Goal: Task Accomplishment & Management: Complete application form

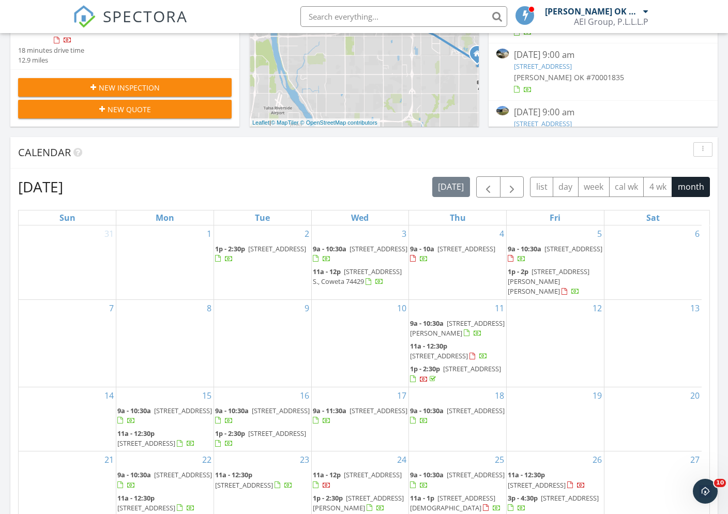
scroll to position [560, 0]
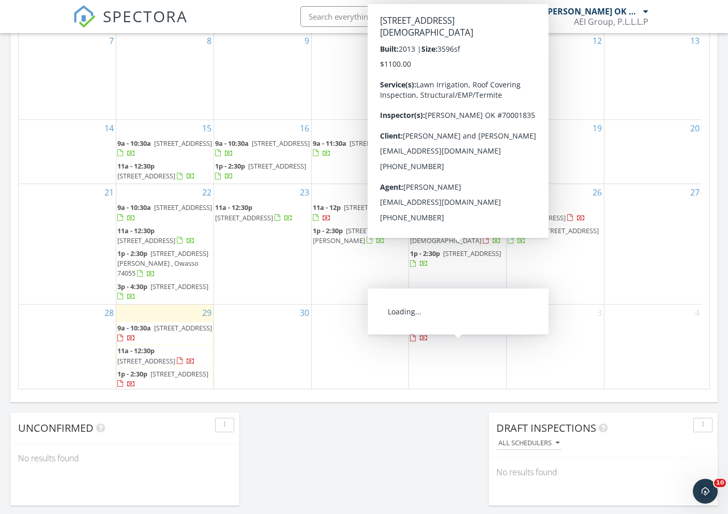
click at [270, 352] on div "30" at bounding box center [262, 348] width 97 height 87
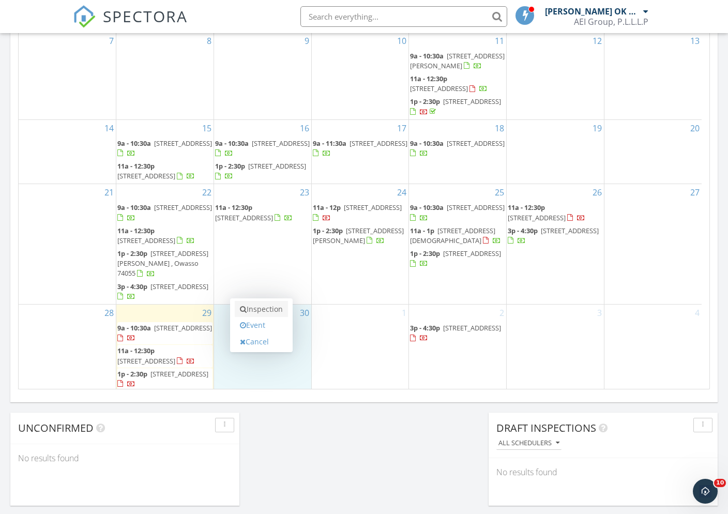
click at [279, 314] on link "Inspection" at bounding box center [261, 309] width 53 height 17
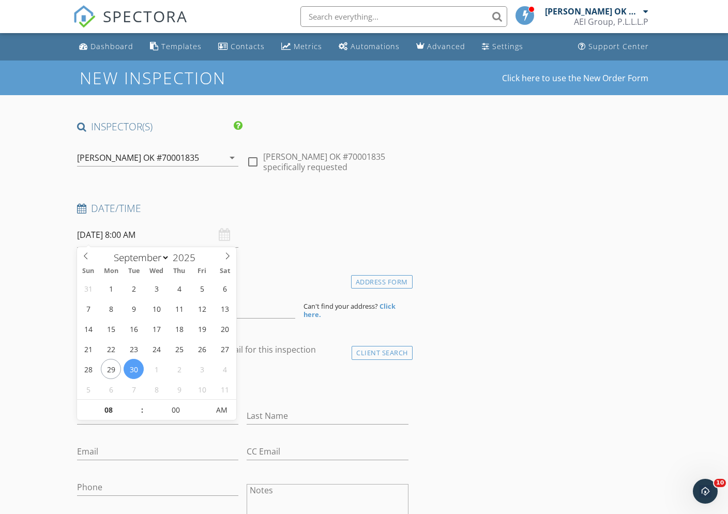
click at [157, 235] on input "[DATE] 8:00 AM" at bounding box center [158, 234] width 162 height 25
type input "09"
type input "[DATE] 9:00 AM"
click at [137, 404] on span at bounding box center [136, 405] width 7 height 10
type input "10"
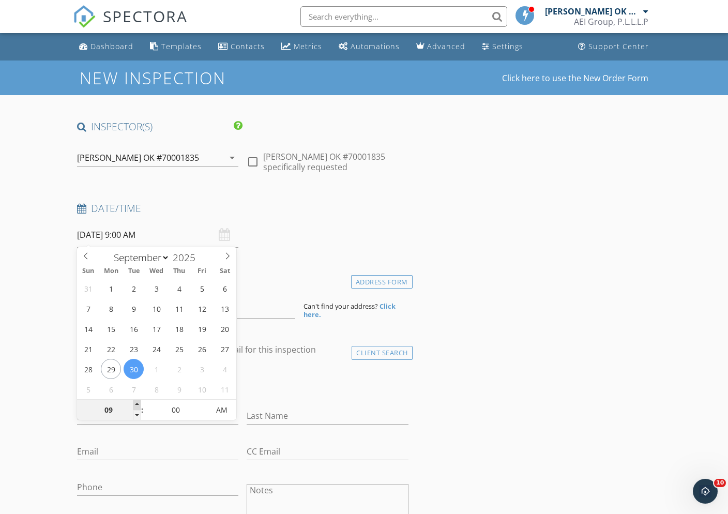
type input "[DATE] 10:00 AM"
click at [137, 404] on span at bounding box center [136, 405] width 7 height 10
type input "11"
type input "[DATE] 11:00 AM"
click at [137, 404] on span at bounding box center [136, 405] width 7 height 10
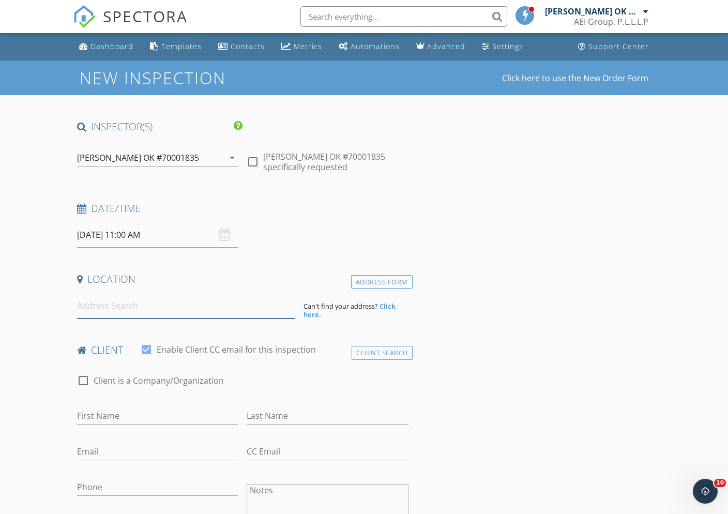
click at [164, 309] on input at bounding box center [186, 305] width 218 height 25
type input "7"
type input "11764 S. 266th E. Ave."
click at [368, 283] on div "Address Form" at bounding box center [382, 282] width 62 height 14
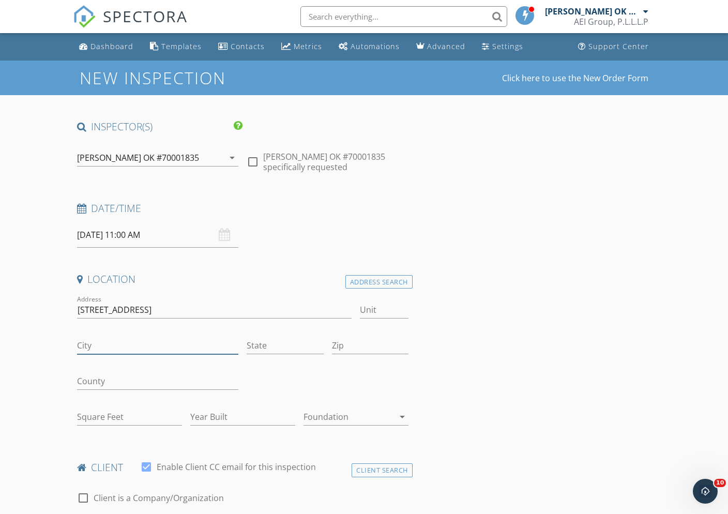
click at [149, 343] on input "City" at bounding box center [158, 345] width 162 height 17
type input "Coweta"
type input "OK"
type input "74429"
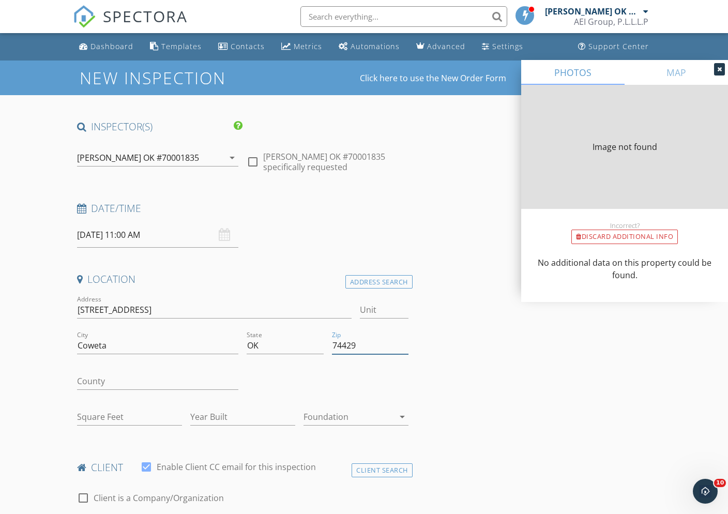
type input "1949"
type input "1986"
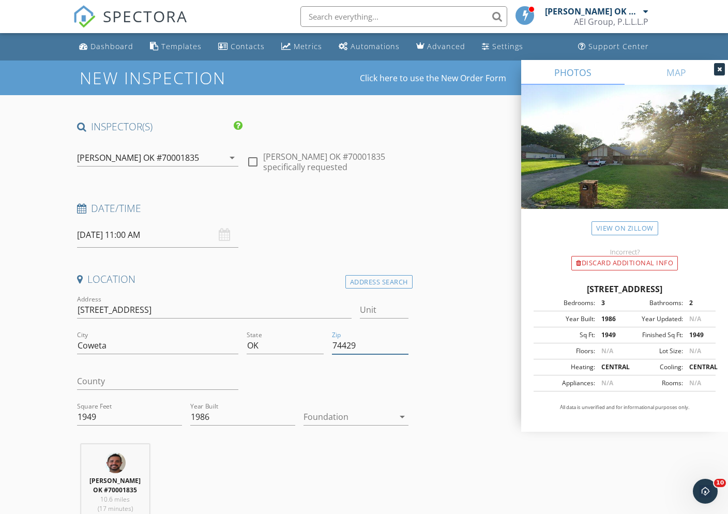
type input "74429"
click at [365, 417] on div at bounding box center [349, 417] width 90 height 17
click at [365, 417] on div at bounding box center [356, 419] width 105 height 25
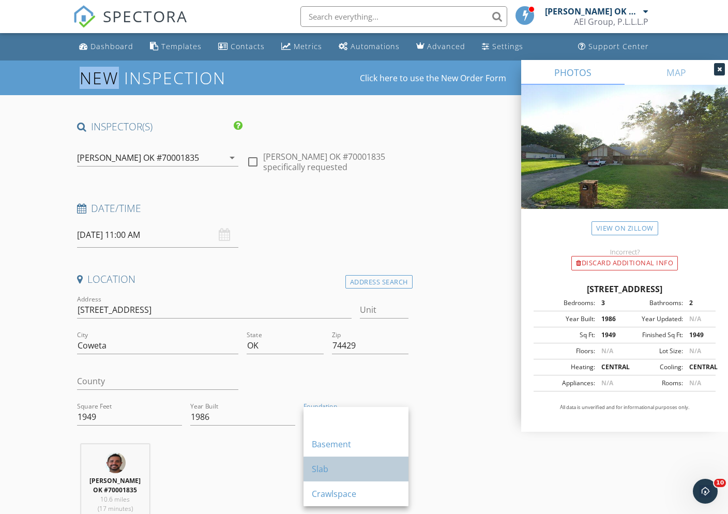
click at [343, 465] on div "Slab" at bounding box center [356, 469] width 88 height 12
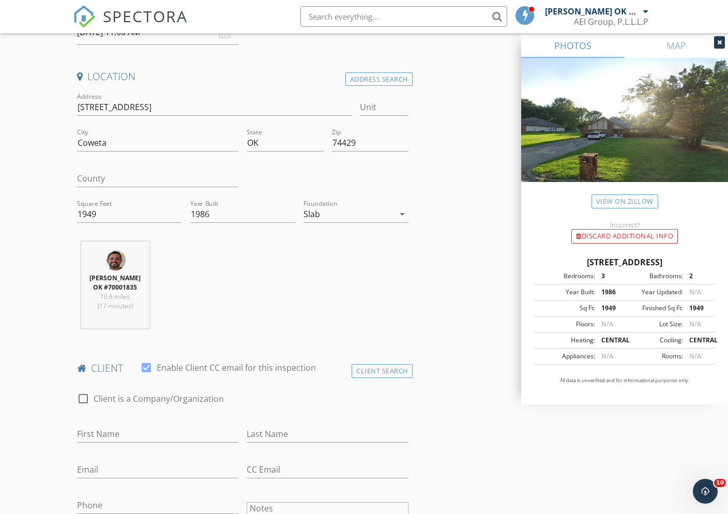
scroll to position [313, 0]
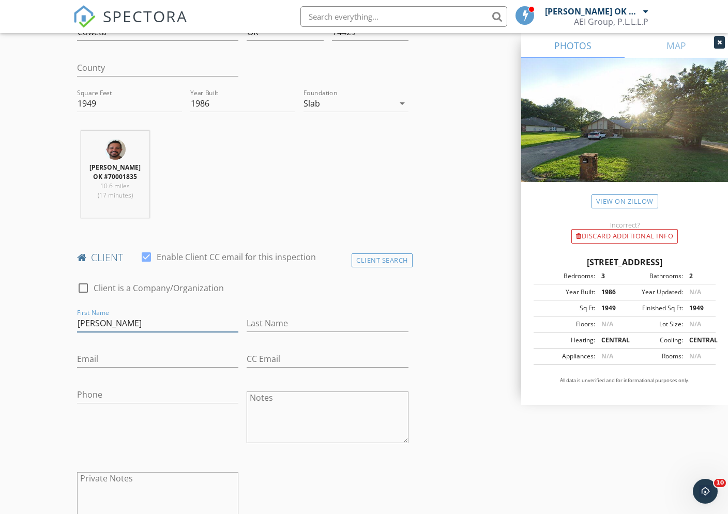
type input "Dillon"
type input "Woolsey"
click at [107, 366] on input "Email" at bounding box center [158, 359] width 162 height 17
paste input "dillon_woolsey@yahoo.com"
type input "dillon_woolsey@yahoo.com"
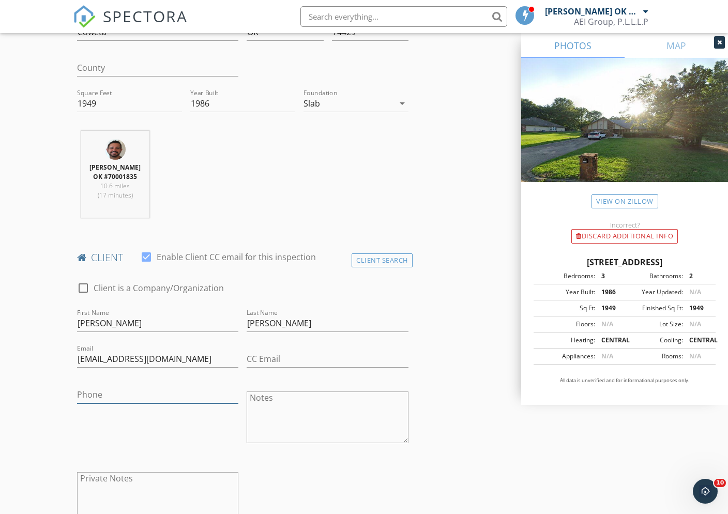
click at [116, 403] on input "Phone" at bounding box center [158, 394] width 162 height 17
paste input "918-720-3577"
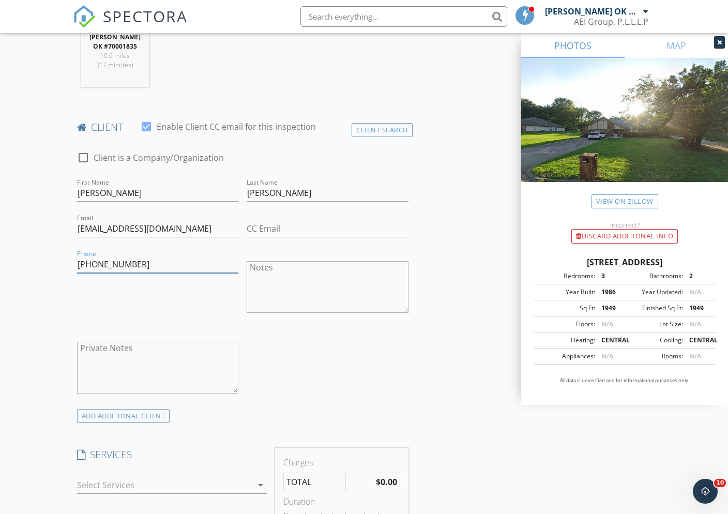
scroll to position [555, 0]
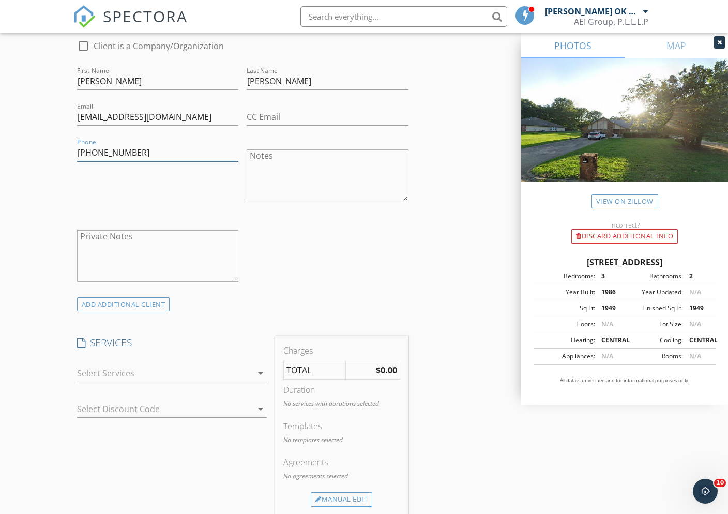
type input "918-720-3577"
click at [194, 382] on div at bounding box center [164, 373] width 175 height 17
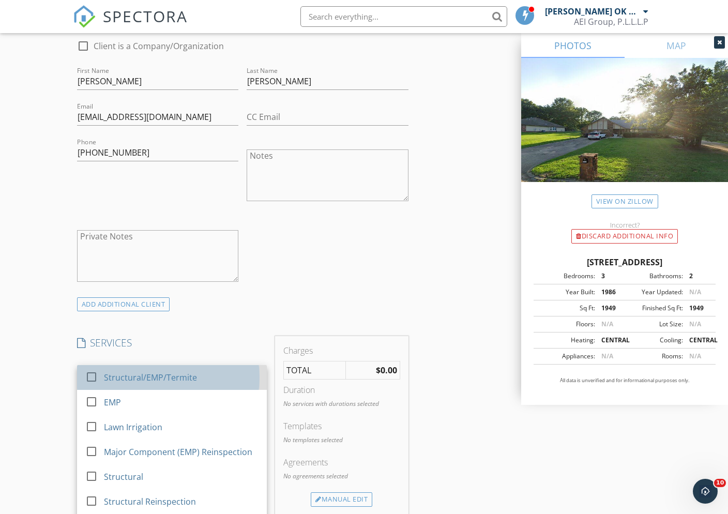
click at [189, 384] on div "Structural/EMP/Termite" at bounding box center [150, 377] width 93 height 12
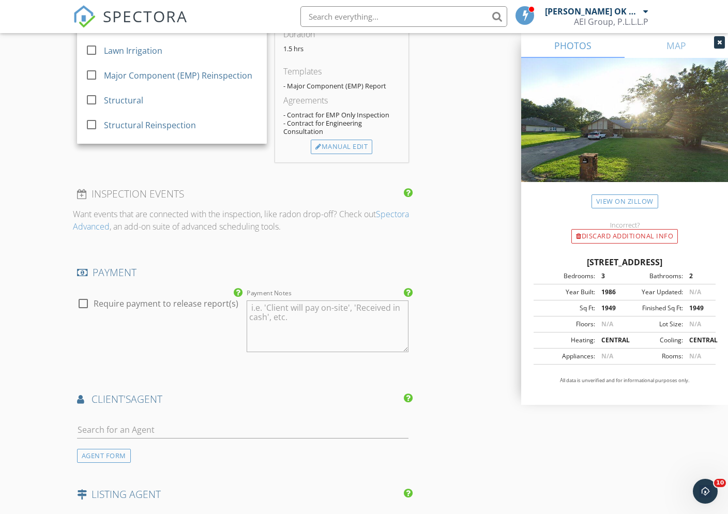
scroll to position [1025, 0]
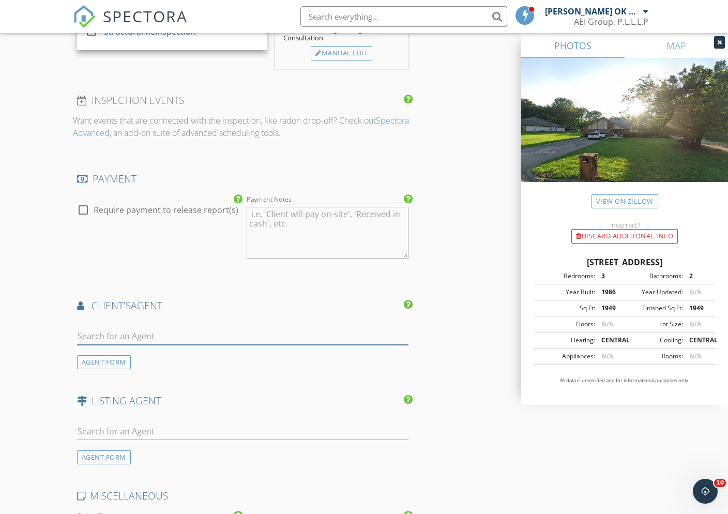
click at [160, 341] on input "text" at bounding box center [242, 336] width 331 height 17
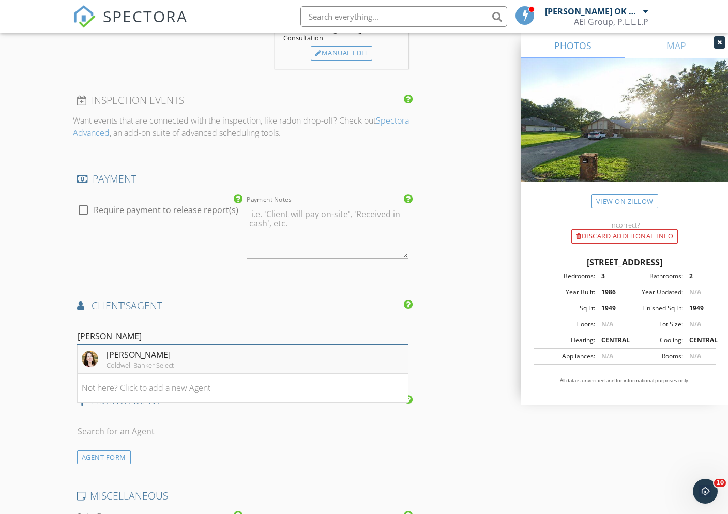
type input "Lindsey"
click at [195, 365] on li "Lindsey Stucky Coldwell Banker Select" at bounding box center [243, 359] width 330 height 29
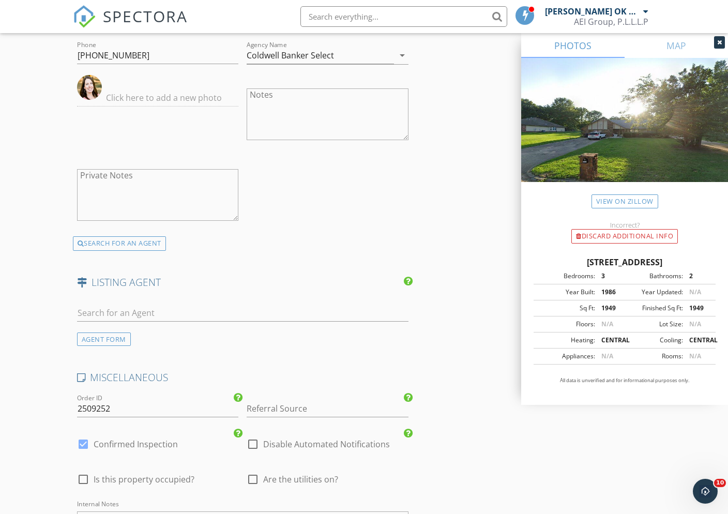
scroll to position [1400, 0]
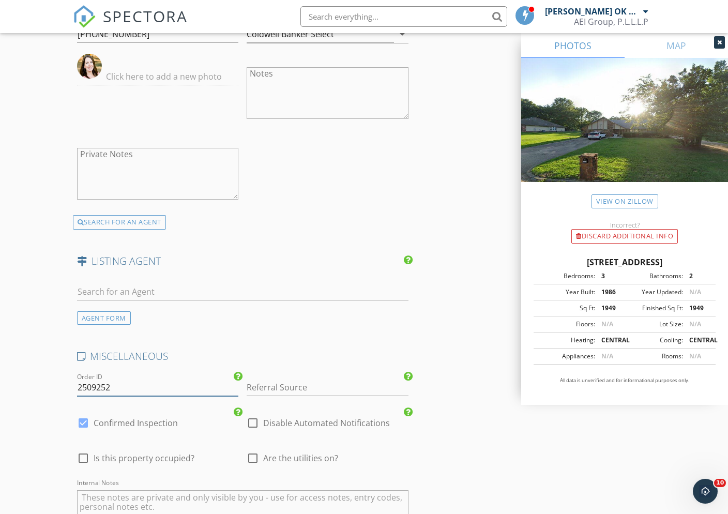
click at [178, 389] on input "2509252" at bounding box center [158, 387] width 162 height 17
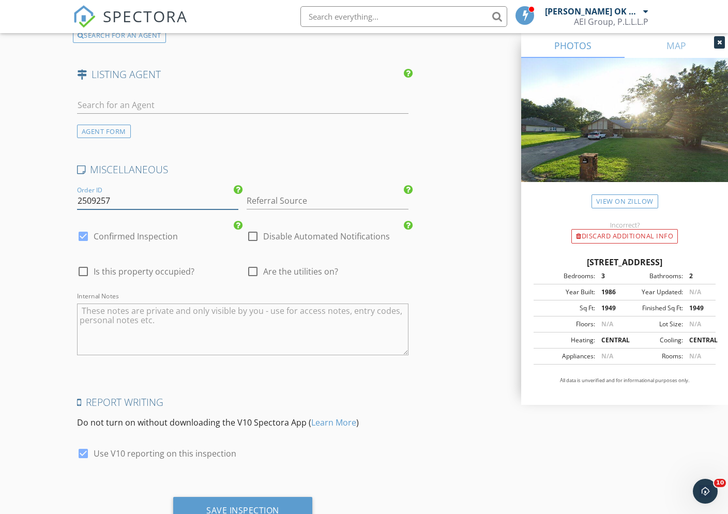
scroll to position [1634, 0]
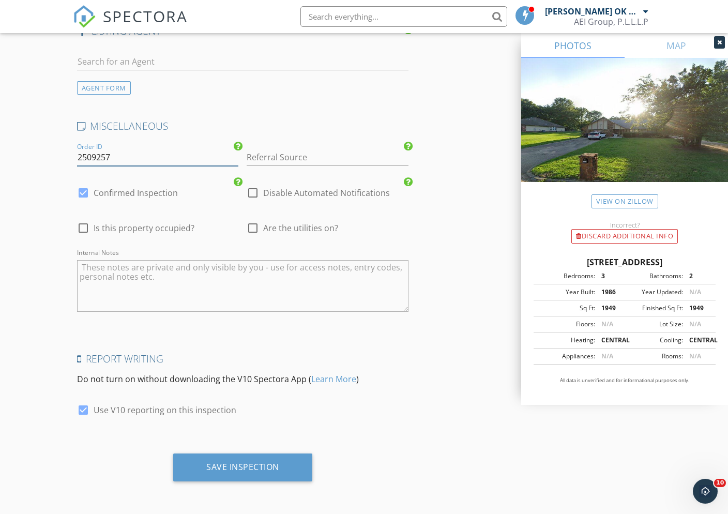
type input "2509257"
click at [282, 460] on div "Save Inspection" at bounding box center [242, 468] width 139 height 28
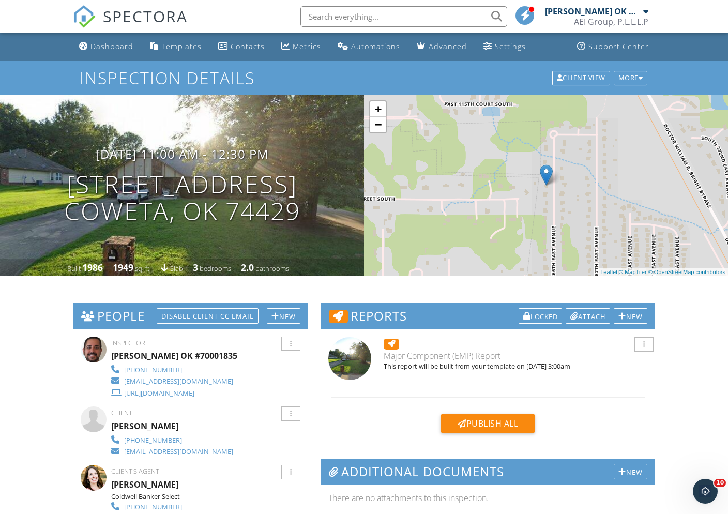
click at [98, 44] on div "Dashboard" at bounding box center [111, 46] width 43 height 10
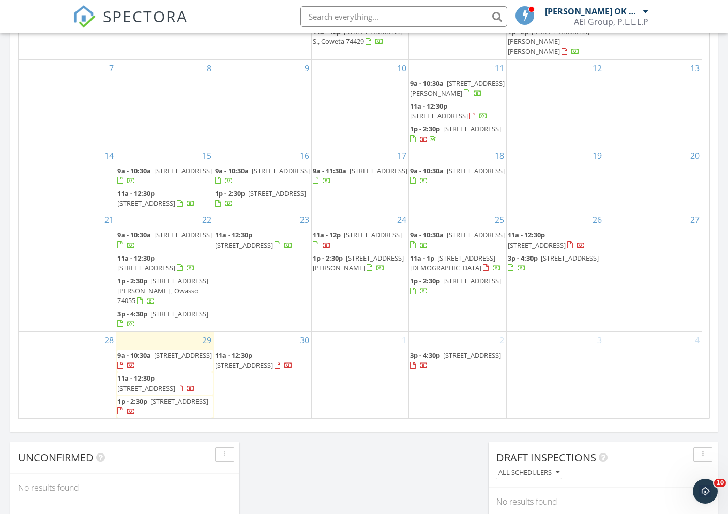
scroll to position [638, 0]
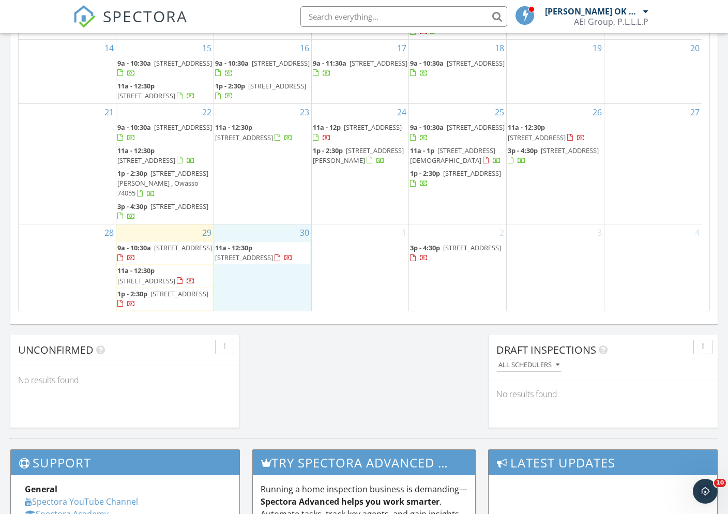
click at [282, 292] on div "30 11a - 12:30p 11764 S. 266th E. Ave., Coweta 74429" at bounding box center [262, 267] width 97 height 87
click at [275, 255] on link "Inspection" at bounding box center [261, 249] width 53 height 17
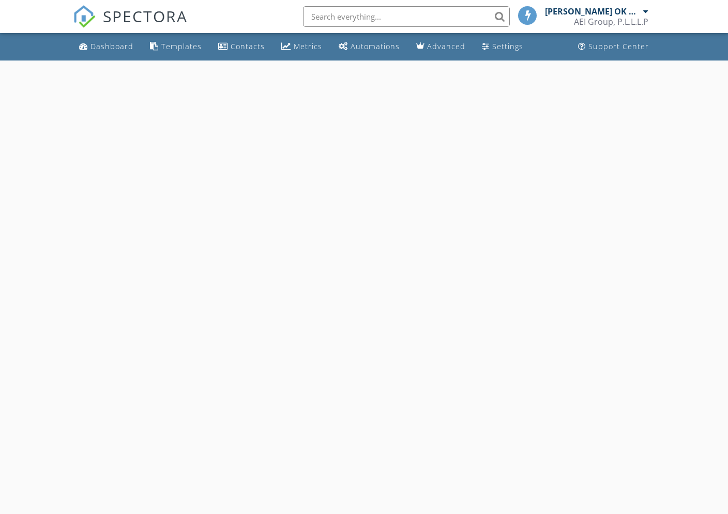
select select "8"
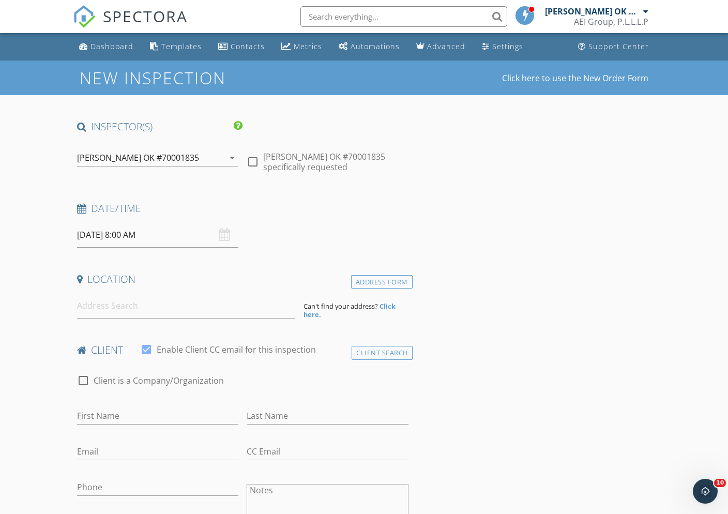
click at [164, 236] on input "[DATE] 8:00 AM" at bounding box center [158, 234] width 162 height 25
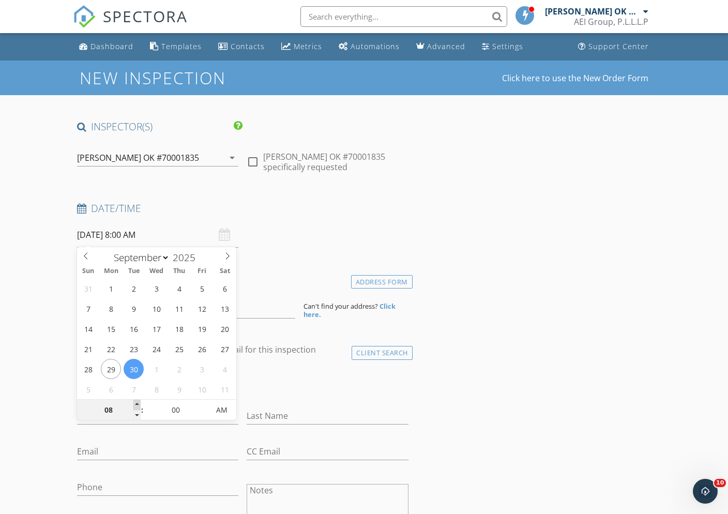
type input "09"
type input "[DATE] 9:00 AM"
click at [138, 405] on span at bounding box center [136, 405] width 7 height 10
type input "10"
type input "[DATE] 10:00 AM"
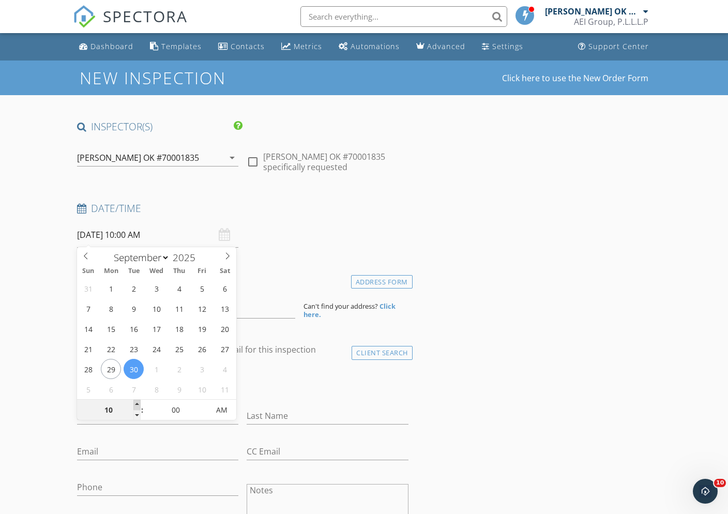
click at [138, 405] on span at bounding box center [136, 405] width 7 height 10
type input "11"
type input "[DATE] 11:00 AM"
click at [138, 405] on span at bounding box center [136, 405] width 7 height 10
type input "12"
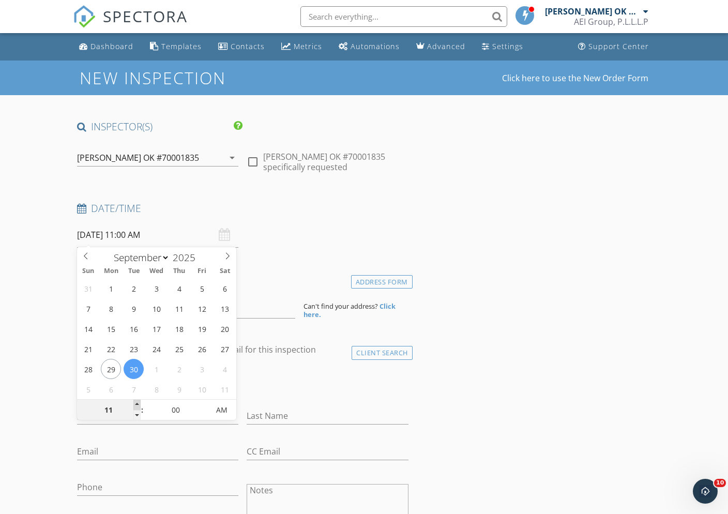
type input "[DATE] 12:00 PM"
click at [138, 405] on span at bounding box center [136, 405] width 7 height 10
type input "01"
type input "[DATE] 1:00 PM"
click at [138, 405] on span at bounding box center [136, 405] width 7 height 10
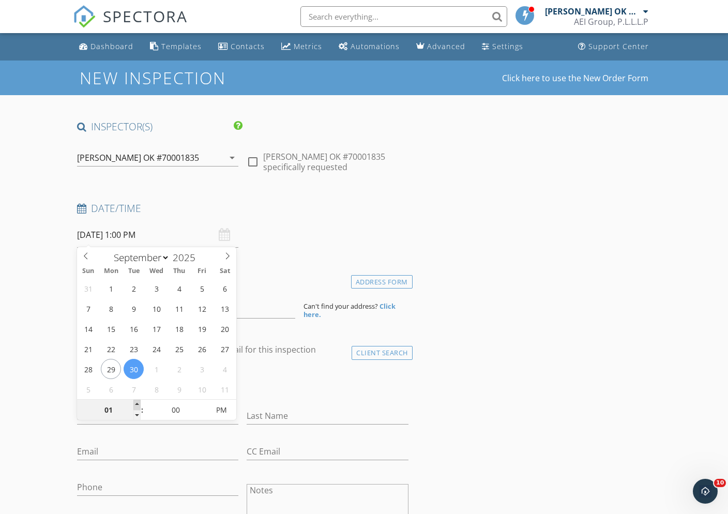
type input "02"
type input "[DATE] 2:00 PM"
click at [138, 405] on span at bounding box center [136, 405] width 7 height 10
type input "01"
type input "[DATE] 1:00 PM"
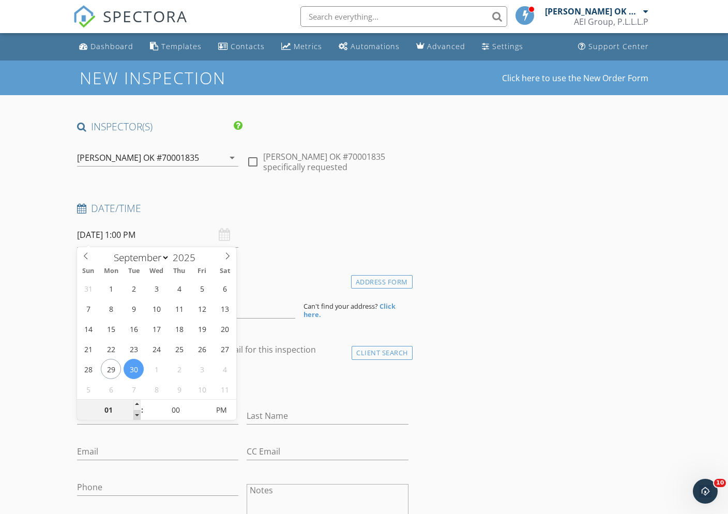
click at [135, 412] on span at bounding box center [136, 415] width 7 height 10
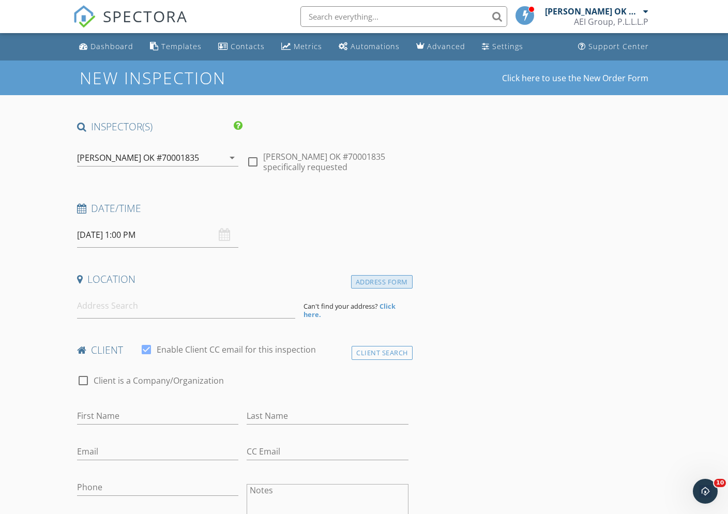
click at [370, 278] on div "Address Form" at bounding box center [382, 282] width 62 height 14
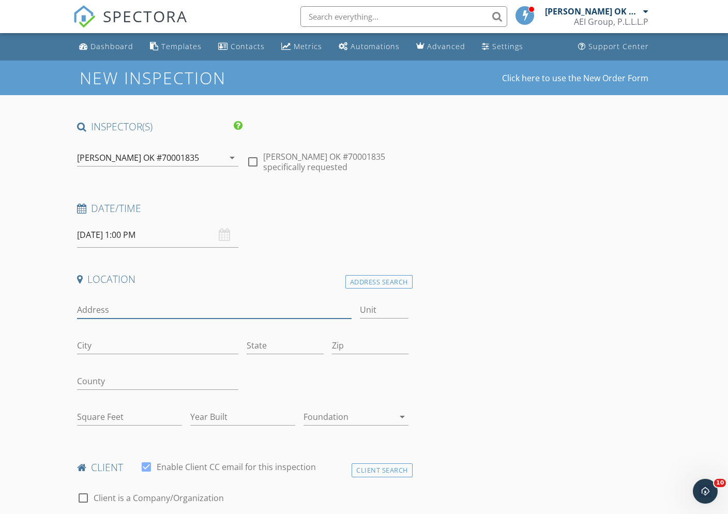
click at [175, 310] on input "Address" at bounding box center [214, 309] width 275 height 17
type input "[STREET_ADDRESS]"
type input "Tulsa"
type input "OK"
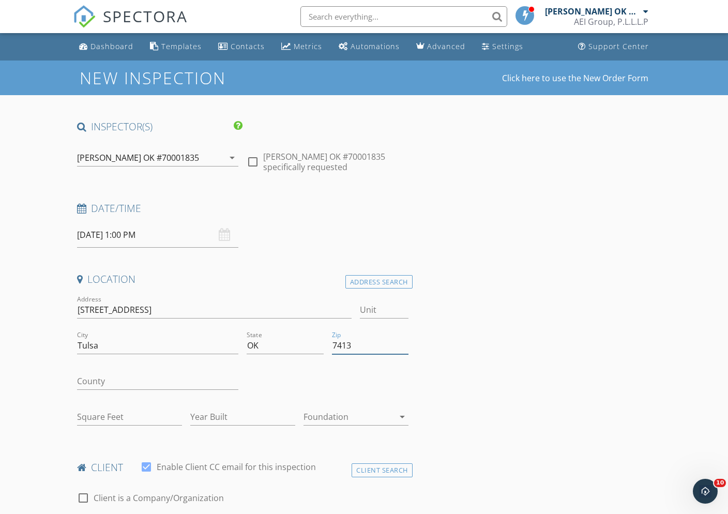
type input "74133"
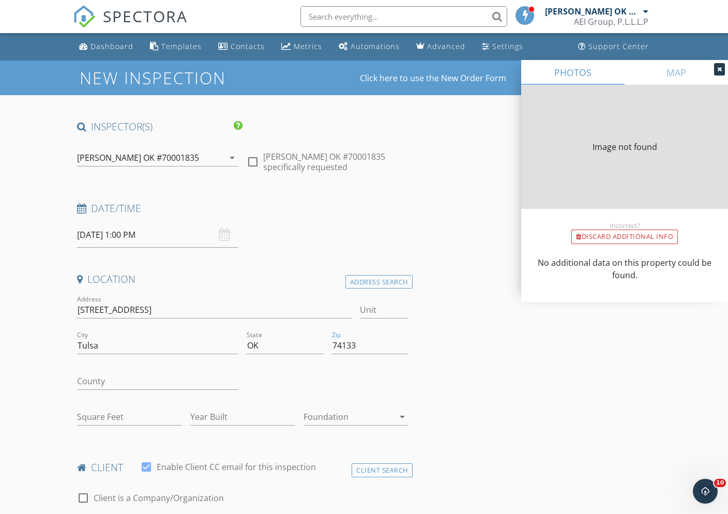
type input "1554"
type input "2004"
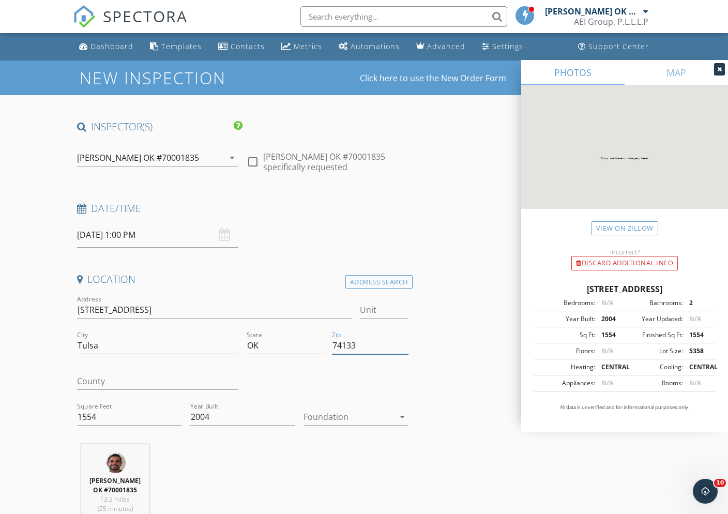
type input "74133"
click at [373, 414] on div at bounding box center [349, 417] width 90 height 17
click at [0, 0] on div at bounding box center [0, 0] width 0 height 0
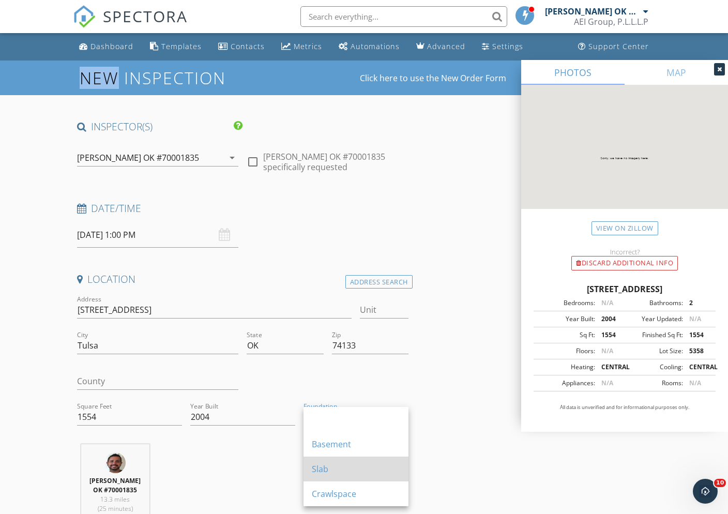
click at [342, 463] on div "Slab" at bounding box center [356, 469] width 88 height 12
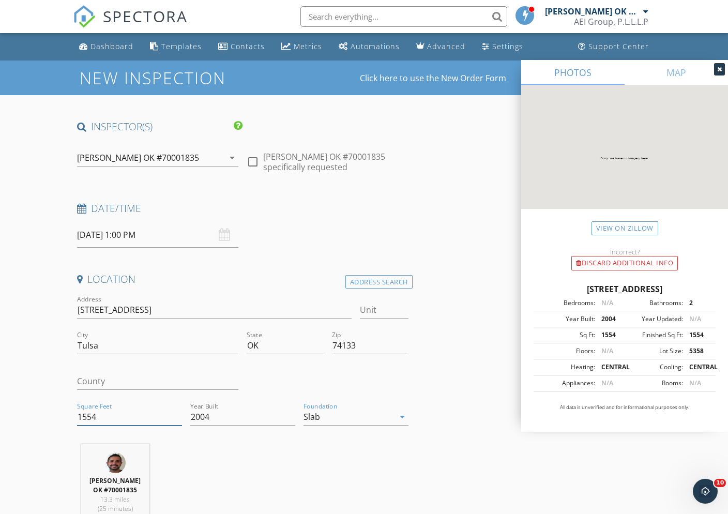
click at [113, 421] on input "1554" at bounding box center [129, 417] width 105 height 17
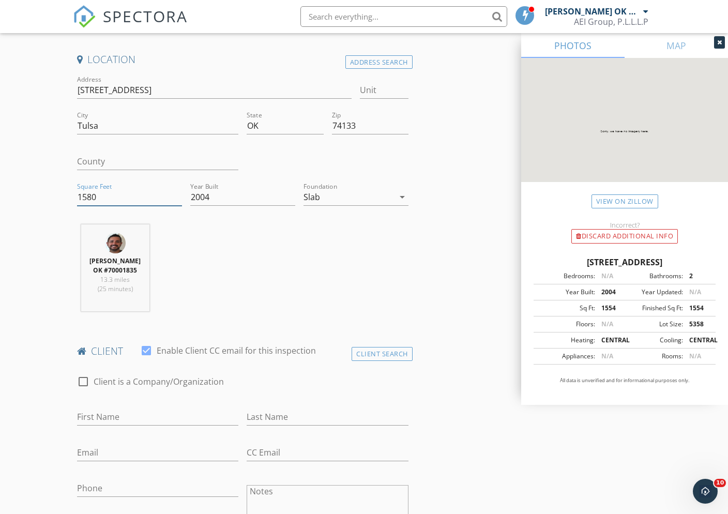
scroll to position [328, 0]
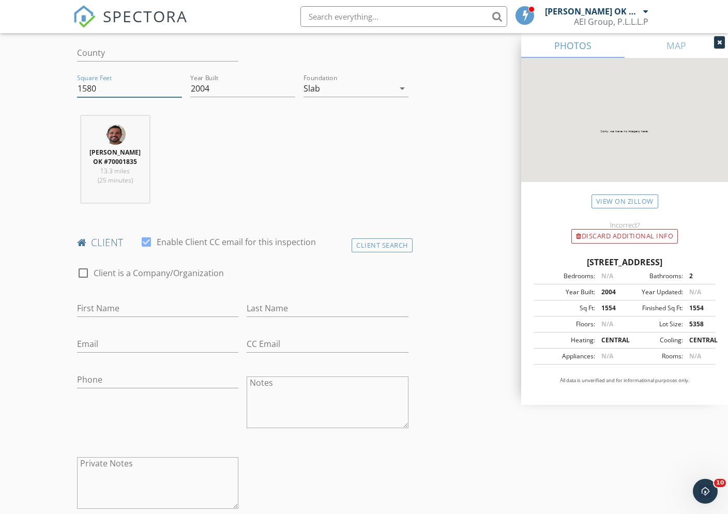
type input "1580"
type input "[PERSON_NAME] and [PERSON_NAME]"
type input "Tan"
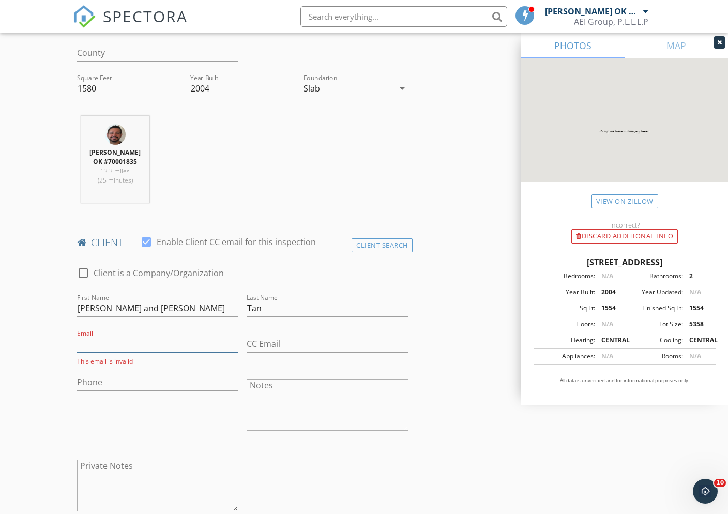
paste input "[EMAIL_ADDRESS][DOMAIN_NAME]"
type input "[EMAIL_ADDRESS][DOMAIN_NAME]"
click at [142, 388] on input "Phone" at bounding box center [158, 379] width 162 height 17
paste input "[PHONE_NUMBER]"
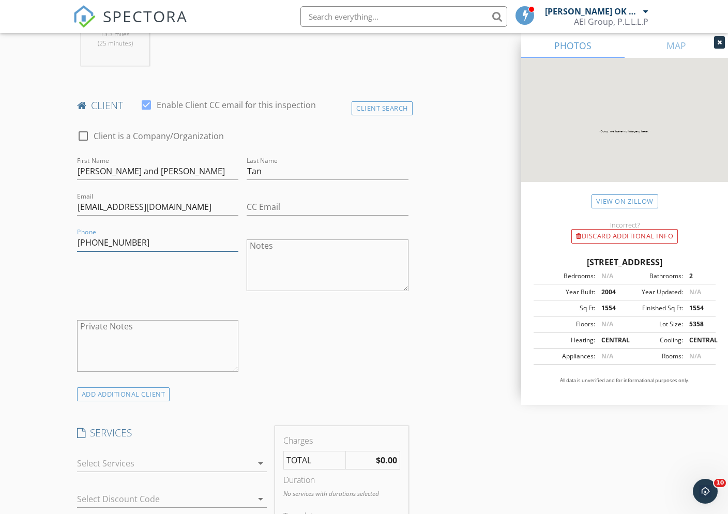
scroll to position [660, 0]
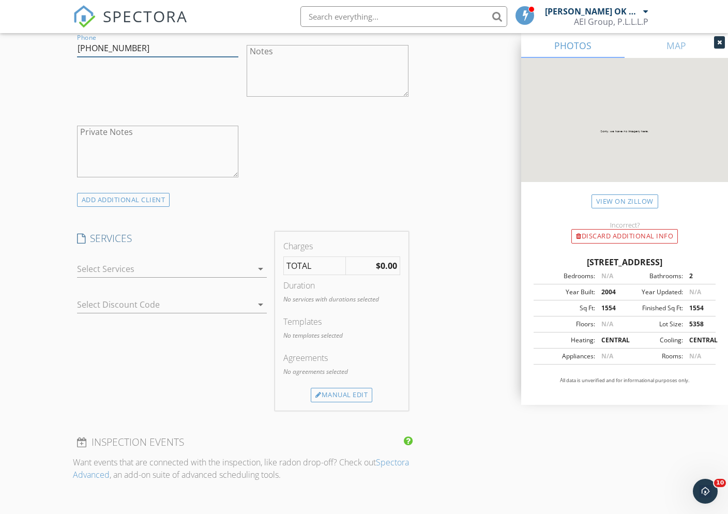
type input "[PHONE_NUMBER]"
click at [191, 277] on div at bounding box center [164, 269] width 175 height 17
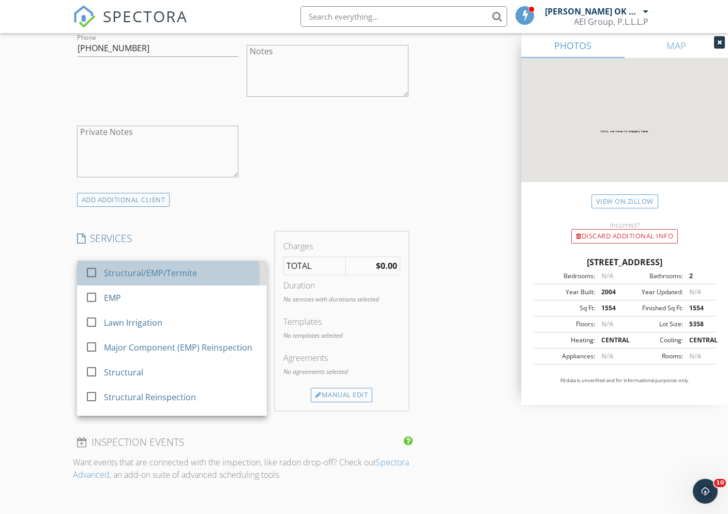
click at [189, 279] on div "Structural/EMP/Termite" at bounding box center [150, 273] width 93 height 12
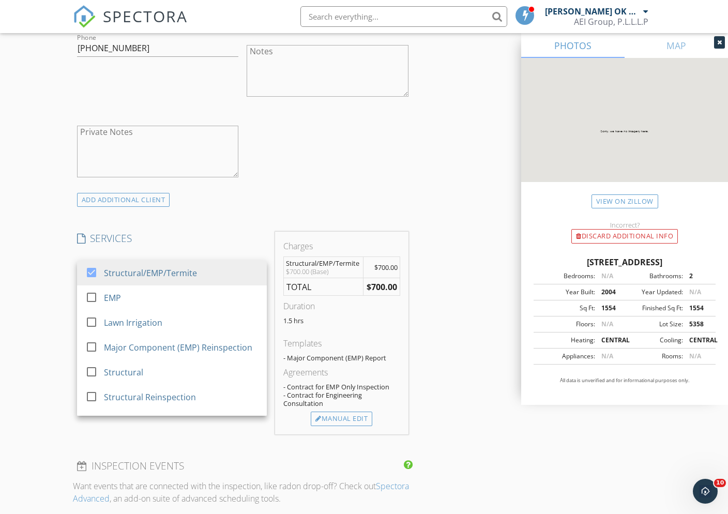
click at [267, 230] on div "INSPECTOR(S) check_box [PERSON_NAME][GEOGRAPHIC_DATA] PRIMARY [PERSON_NAME] OK …" at bounding box center [243, 311] width 340 height 1703
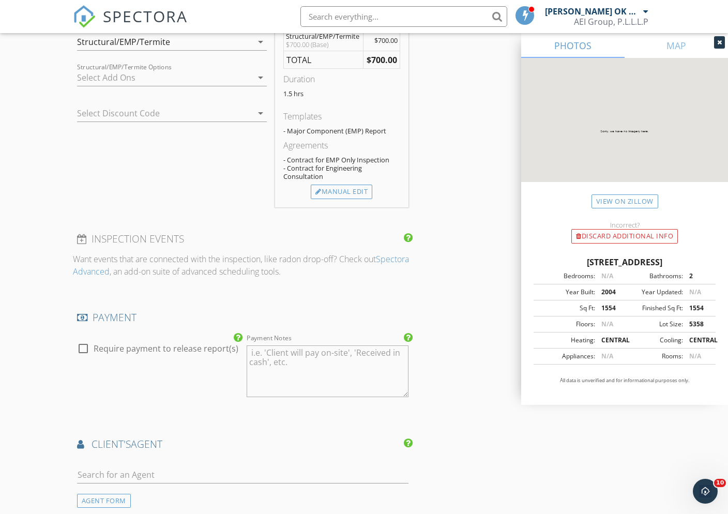
scroll to position [988, 0]
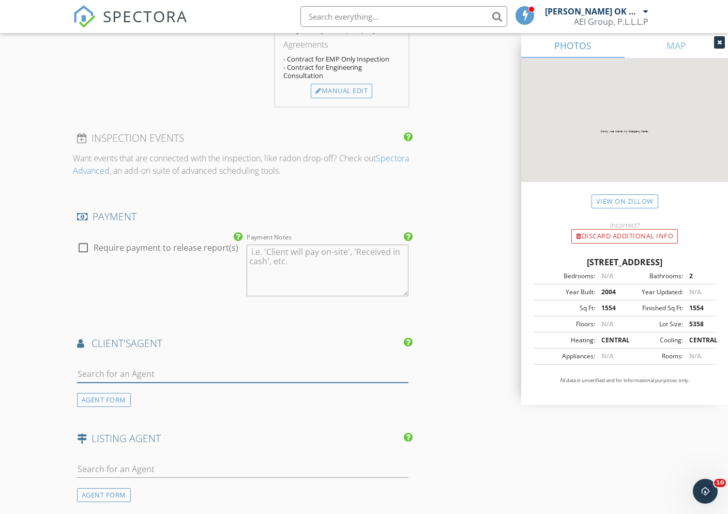
click at [212, 372] on input "text" at bounding box center [242, 374] width 331 height 17
